Goal: Information Seeking & Learning: Compare options

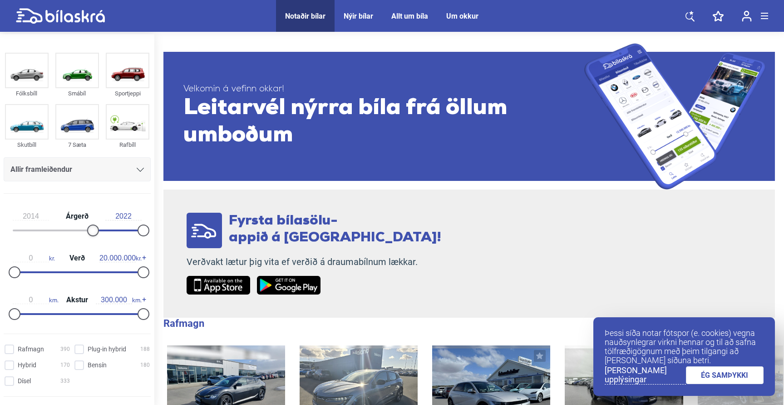
type input "2015"
drag, startPoint x: 17, startPoint y: 231, endPoint x: 103, endPoint y: 236, distance: 86.0
click at [103, 236] on div at bounding box center [105, 230] width 12 height 12
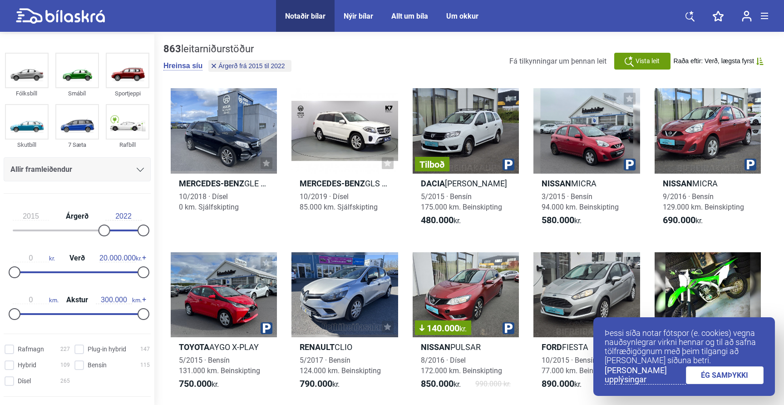
drag, startPoint x: 150, startPoint y: 273, endPoint x: 124, endPoint y: 275, distance: 26.4
click at [124, 275] on div "2015 Árgerð 2022 0 kr. Verð 20.000.000 kr. 0 km. Akstur 300.000 km." at bounding box center [77, 263] width 154 height 125
type input "1.900.000"
drag, startPoint x: 144, startPoint y: 272, endPoint x: 30, endPoint y: 280, distance: 113.8
click at [30, 280] on div "0 kr. Verð 1.900.000 kr." at bounding box center [77, 263] width 147 height 42
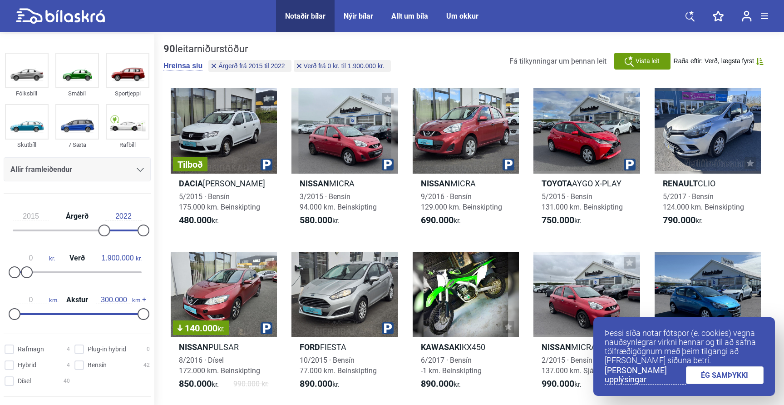
click at [739, 372] on link "ÉG SAMÞYKKI" at bounding box center [725, 375] width 78 height 18
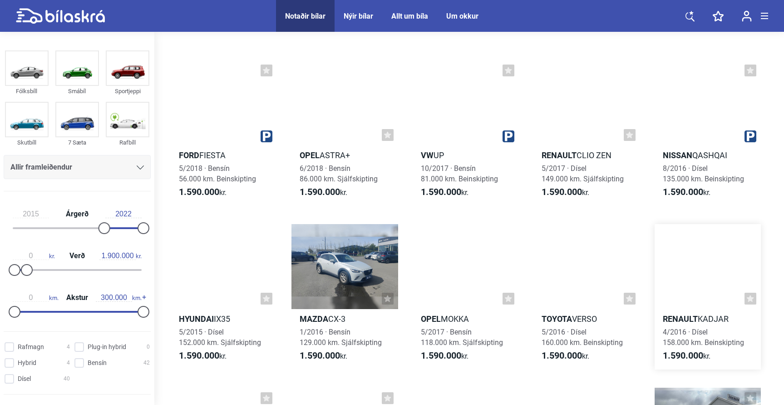
scroll to position [1816, 0]
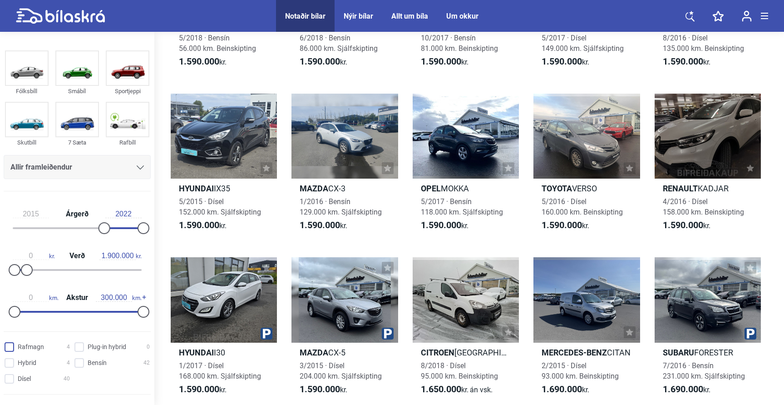
click at [23, 346] on input "Rafmagn 4" at bounding box center [38, 347] width 65 height 10
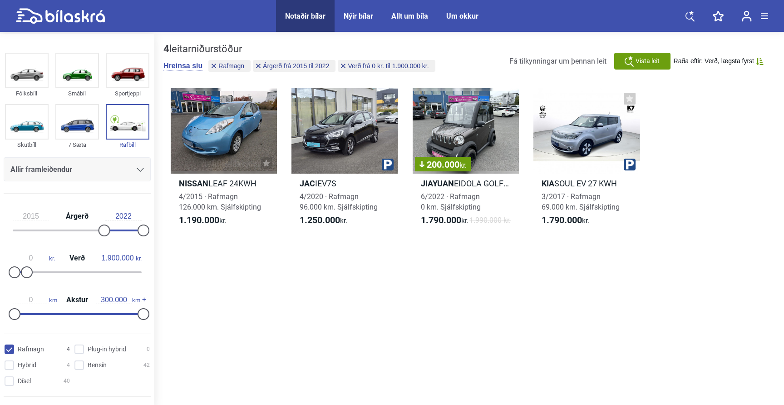
click at [23, 349] on input "Rafmagn 4" at bounding box center [38, 350] width 65 height 10
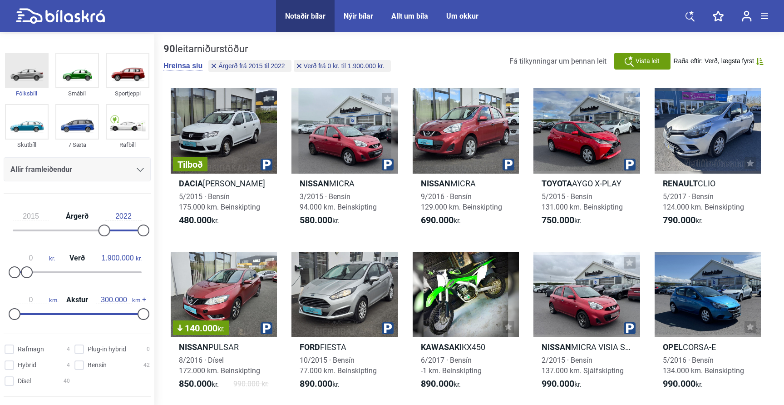
click at [47, 81] on div "Fólksbíll" at bounding box center [26, 75] width 50 height 51
click at [35, 66] on img at bounding box center [27, 71] width 42 height 34
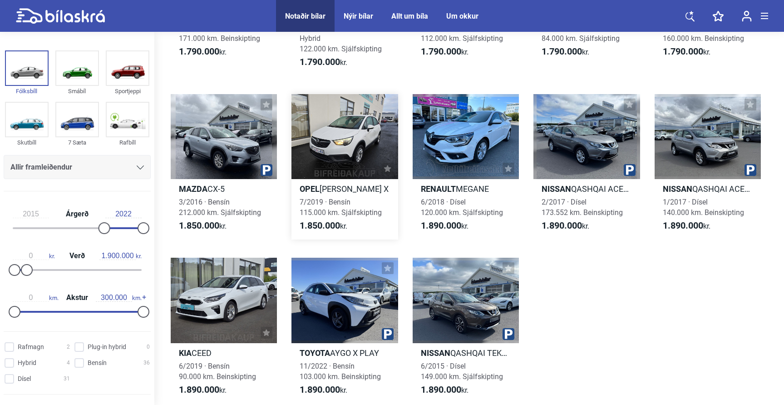
scroll to position [2152, 0]
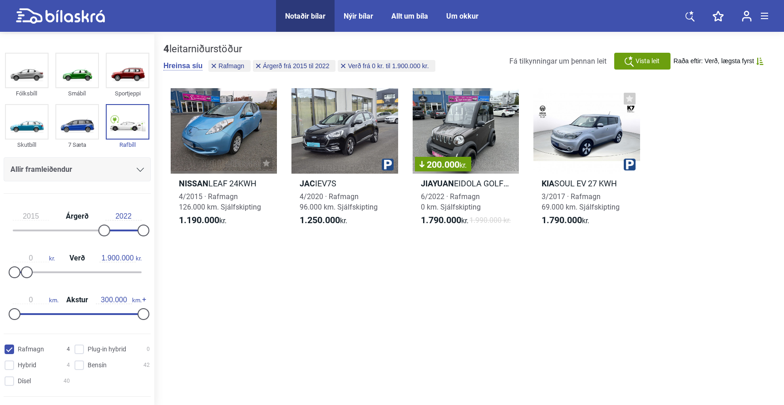
checkbox input "false"
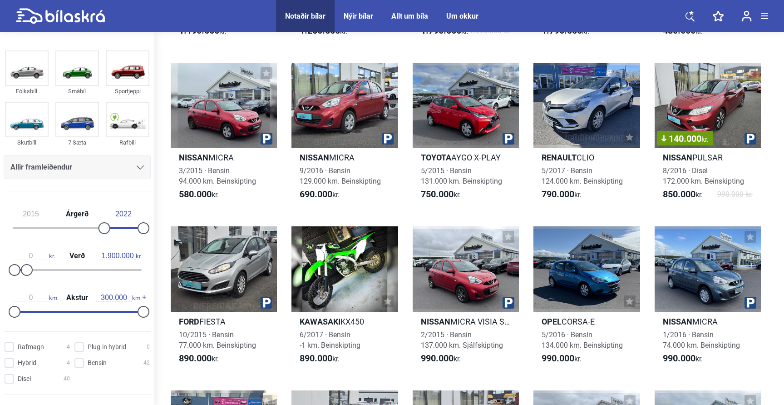
type input "20.000.000"
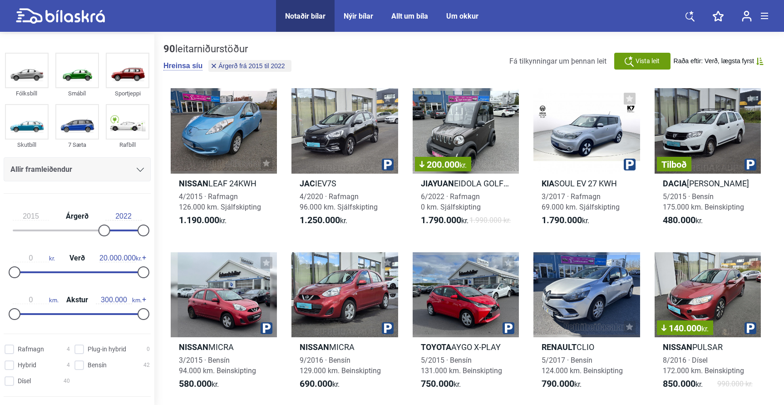
type input "1999"
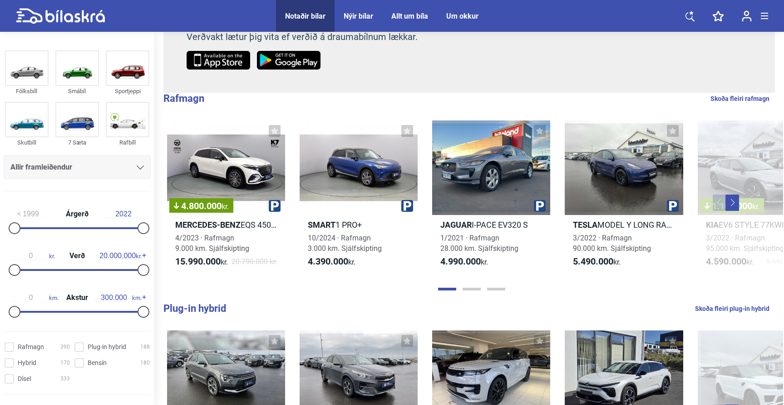
scroll to position [227, 0]
